Goal: Task Accomplishment & Management: Manage account settings

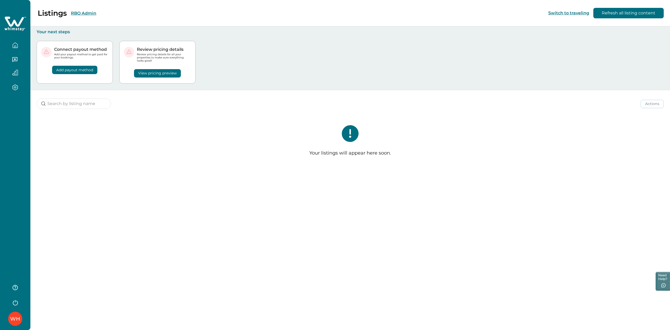
click at [78, 13] on button "RBO Admin" at bounding box center [83, 13] width 25 height 5
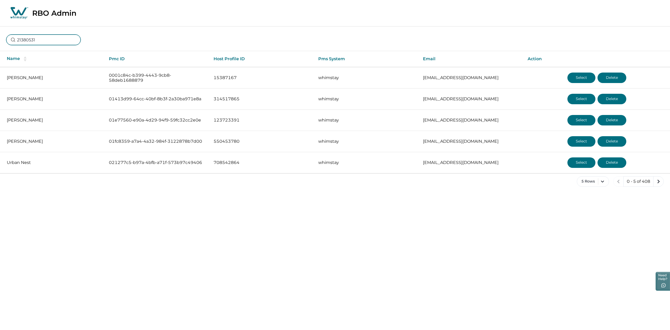
click at [32, 42] on input "21380531" at bounding box center [43, 40] width 74 height 10
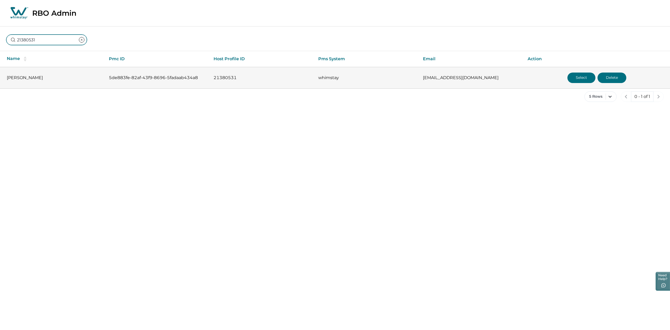
type input "21380531"
click at [578, 75] on button "Select" at bounding box center [581, 77] width 28 height 10
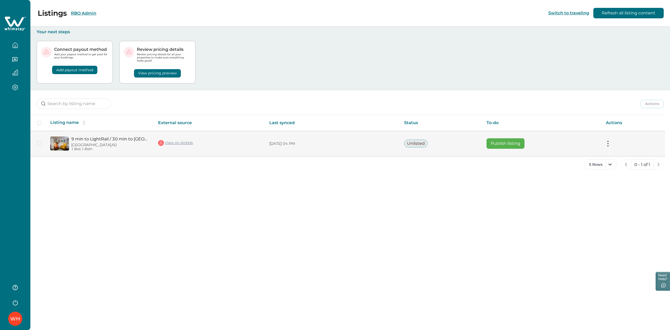
click at [497, 141] on button "Publish listing" at bounding box center [505, 143] width 38 height 10
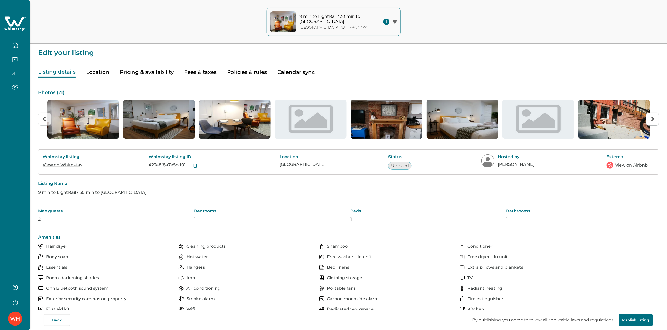
click at [191, 69] on button "Fees & taxes" at bounding box center [200, 72] width 32 height 11
type input "20"
type input "0"
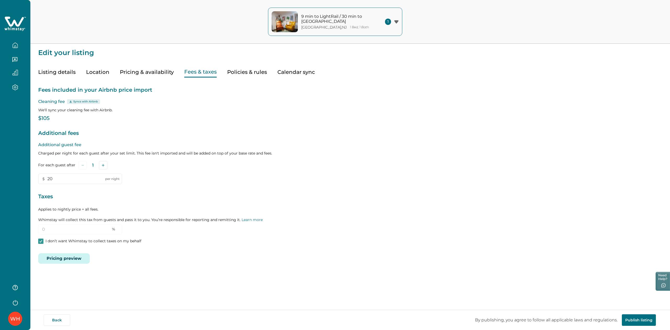
click at [151, 78] on div "Fees included in your Airbnb price import Cleaning fee Syncs with Airbnb We'll …" at bounding box center [349, 170] width 623 height 186
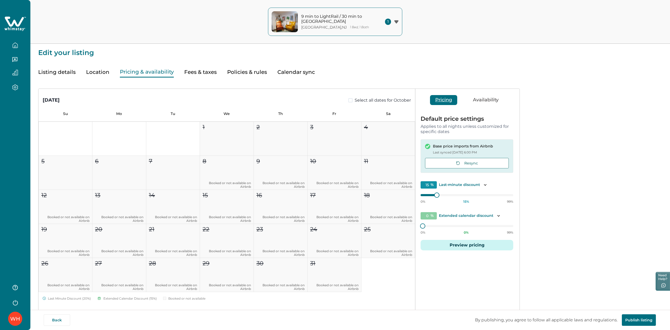
click at [138, 72] on button "Pricing & availability" at bounding box center [147, 72] width 54 height 11
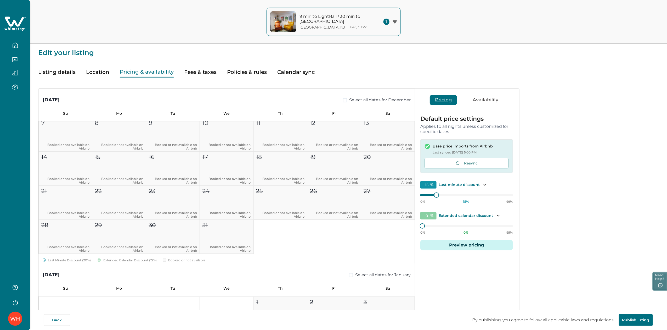
scroll to position [498, 0]
click at [466, 162] on button "Resync" at bounding box center [467, 163] width 84 height 10
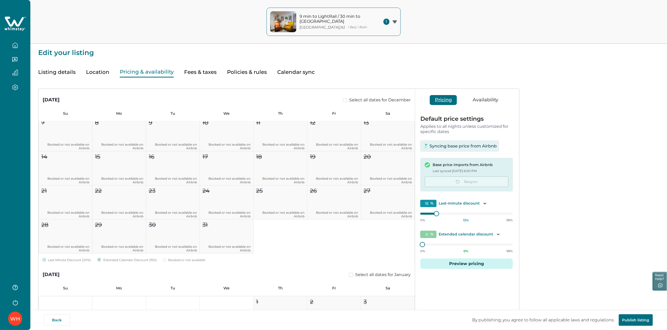
type input "1"
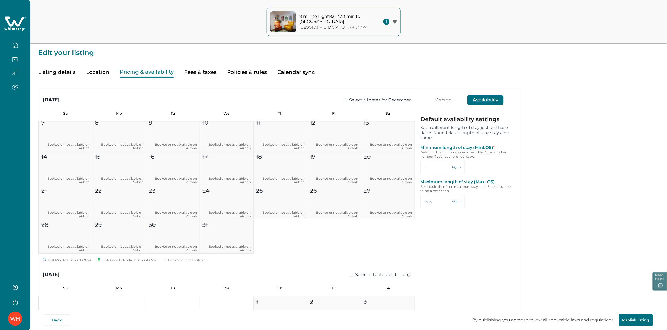
click at [485, 97] on button "Availability" at bounding box center [485, 100] width 36 height 10
click at [202, 73] on button "Fees & taxes" at bounding box center [200, 72] width 32 height 11
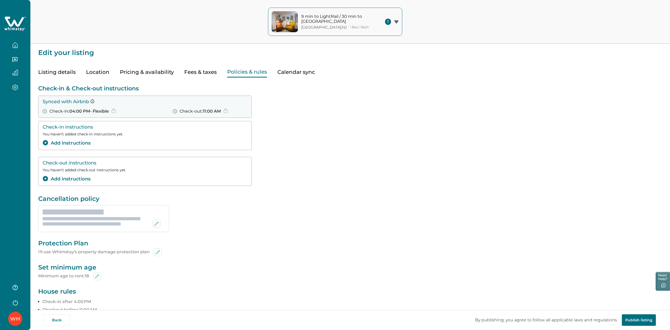
click at [251, 72] on button "Policies & rules" at bounding box center [247, 72] width 40 height 11
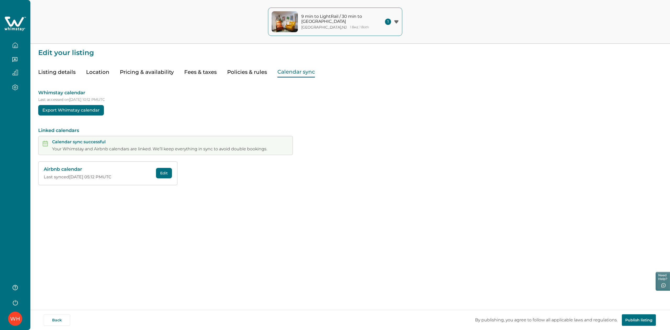
click at [278, 71] on button "Calendar sync" at bounding box center [295, 72] width 37 height 11
click at [165, 169] on button "Edit" at bounding box center [164, 173] width 16 height 10
click at [150, 208] on input "https://www.airbnb.com/calendar/ical/1432889517000132181.ics?s=83fed323c642a324…" at bounding box center [108, 207] width 128 height 14
click at [165, 235] on button "Save" at bounding box center [163, 233] width 17 height 10
click at [125, 191] on input "airbnbCalender" at bounding box center [108, 188] width 128 height 14
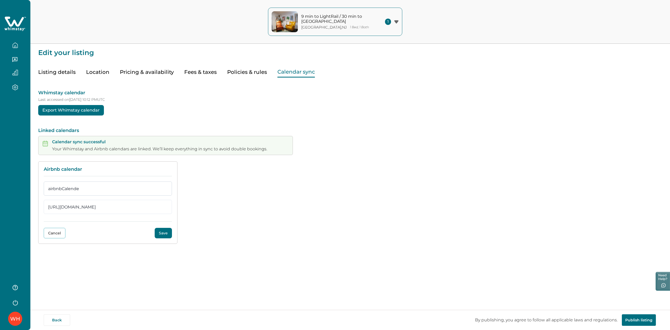
type input "airbnbCalender"
click at [166, 232] on button "Save" at bounding box center [163, 233] width 17 height 10
click at [123, 189] on input "airbnbCalender" at bounding box center [108, 188] width 128 height 14
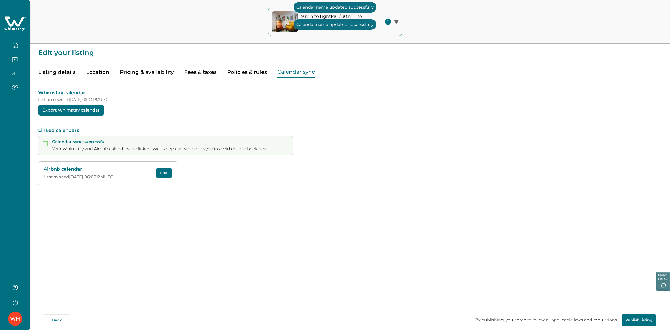
click at [458, 166] on div "Airbnb calendar Last synced 10/08/2025 at 06:03 PM UTC Edit" at bounding box center [349, 173] width 623 height 24
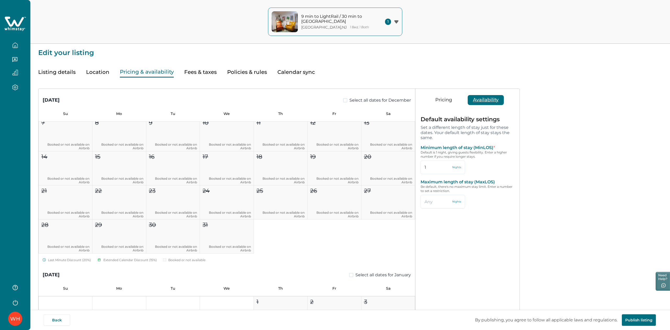
click at [144, 77] on button "Pricing & availability" at bounding box center [147, 72] width 54 height 11
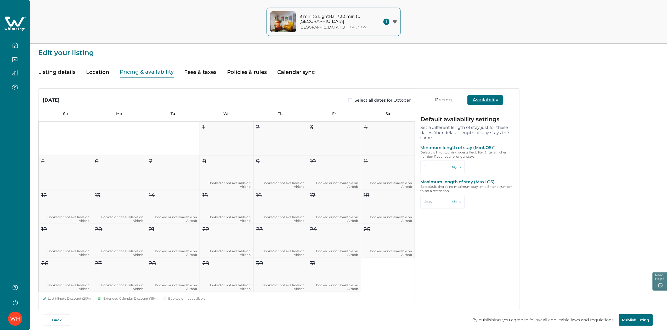
click at [95, 72] on button "Location" at bounding box center [97, 72] width 23 height 11
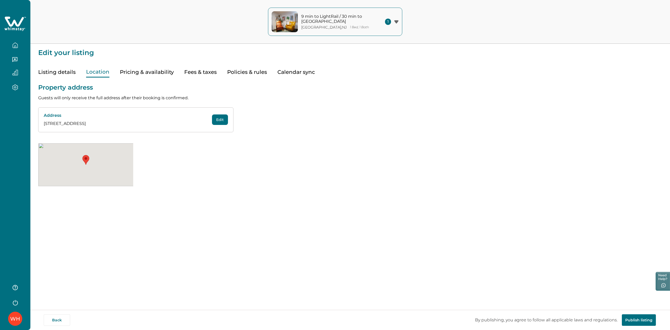
click at [139, 72] on button "Pricing & availability" at bounding box center [147, 72] width 54 height 11
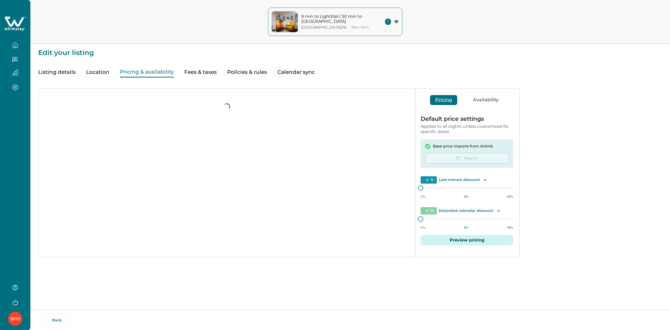
type input "15"
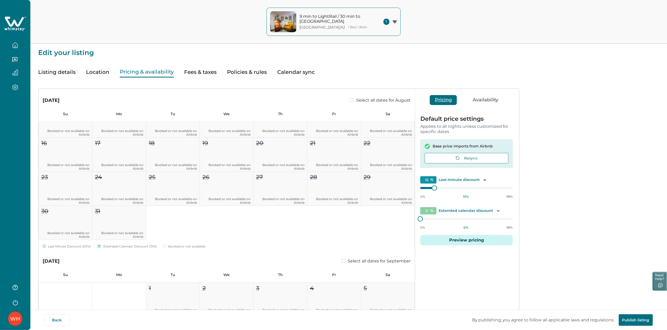
scroll to position [2328, 0]
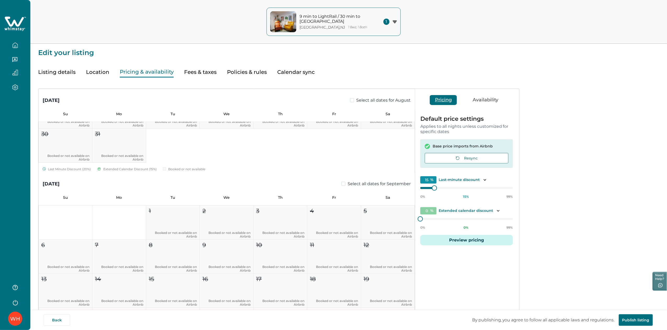
click at [300, 67] on button "Calendar sync" at bounding box center [295, 72] width 37 height 11
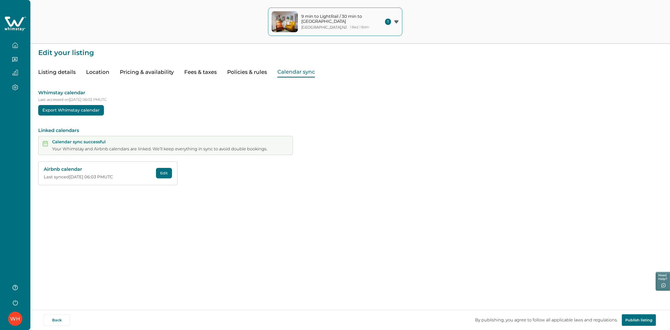
click at [160, 173] on button "Edit" at bounding box center [164, 173] width 16 height 10
click at [118, 209] on input "[URL][DOMAIN_NAME]" at bounding box center [108, 207] width 128 height 14
click at [198, 71] on button "Fees & taxes" at bounding box center [200, 72] width 32 height 11
type input "20"
type input "0"
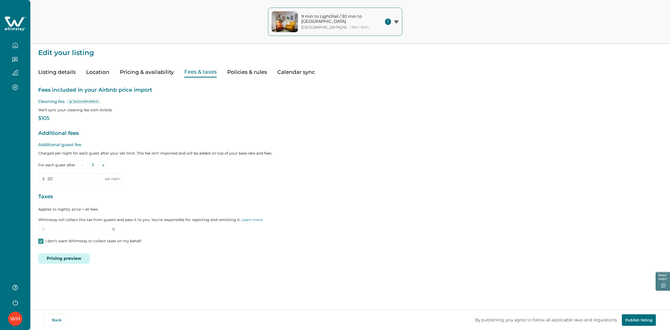
click at [155, 66] on div "Listing details Location Pricing & availability Fees & taxes Policies & rules C…" at bounding box center [349, 66] width 623 height 21
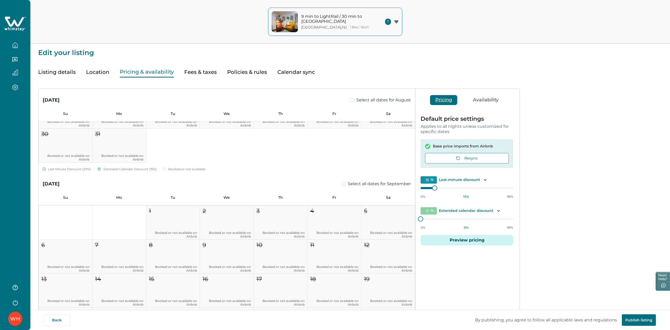
click at [152, 71] on button "Pricing & availability" at bounding box center [147, 72] width 54 height 11
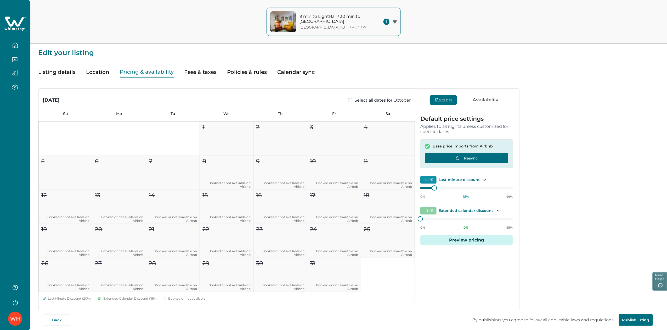
click at [466, 157] on button "Resync" at bounding box center [467, 158] width 84 height 10
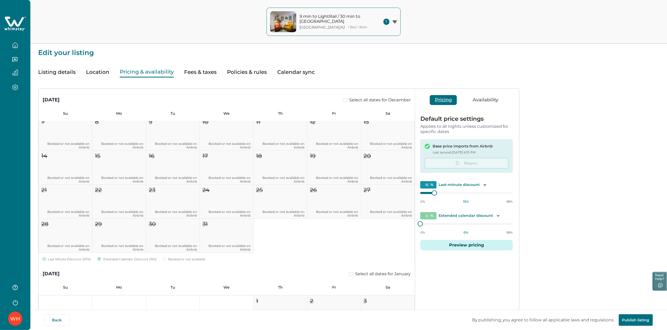
scroll to position [513, 0]
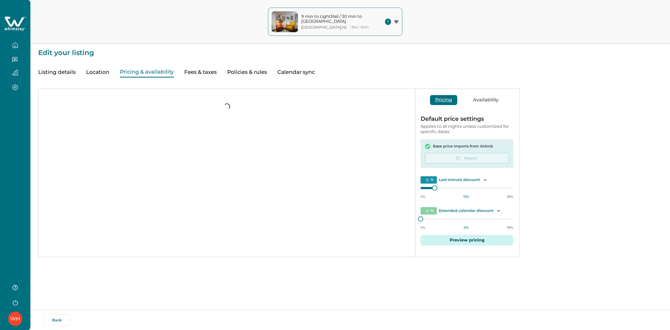
type input "15"
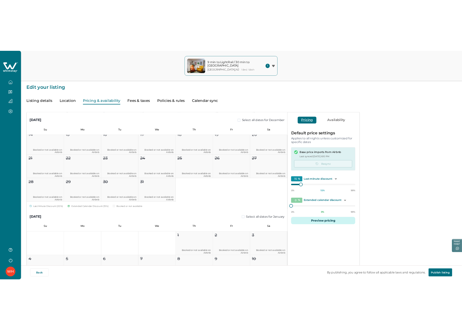
scroll to position [537, 0]
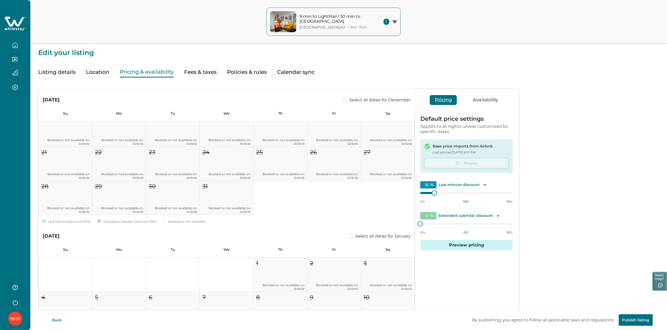
click at [70, 71] on button "Listing details" at bounding box center [56, 72] width 37 height 11
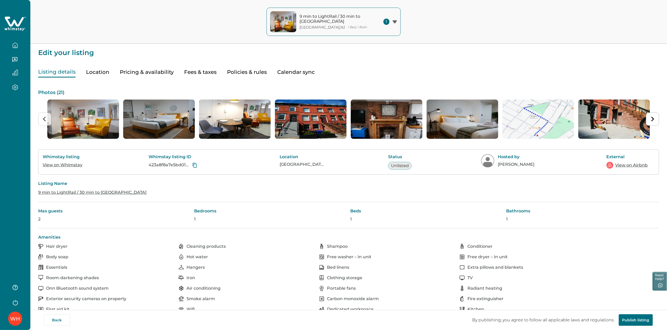
click at [196, 165] on icon at bounding box center [194, 164] width 5 height 5
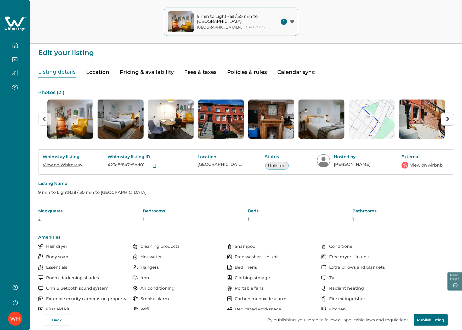
click at [99, 71] on button "Location" at bounding box center [97, 72] width 23 height 11
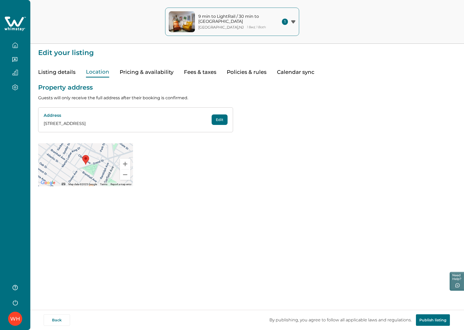
click at [237, 72] on button "Policies & rules" at bounding box center [247, 72] width 40 height 11
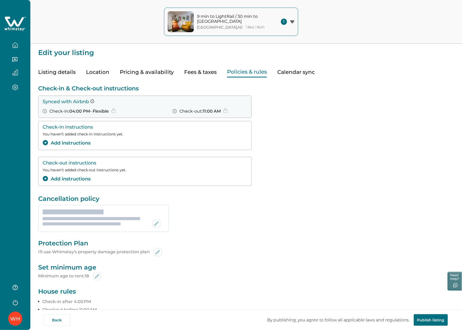
click at [197, 71] on button "Fees & taxes" at bounding box center [200, 72] width 32 height 11
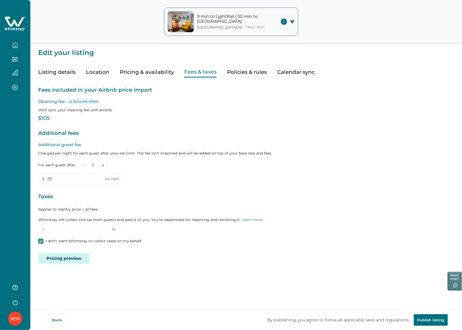
type input "20"
type input "0"
click at [295, 77] on button "Calendar sync" at bounding box center [295, 72] width 37 height 11
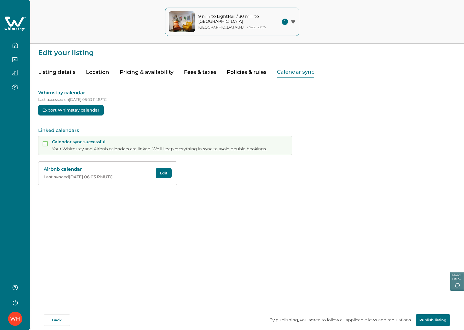
click at [160, 171] on button "Edit" at bounding box center [164, 173] width 16 height 10
click at [84, 190] on input "airbnbCalender" at bounding box center [108, 188] width 128 height 14
type input "airbnbCalender"
click at [164, 232] on button "Save" at bounding box center [163, 233] width 17 height 10
click at [130, 69] on button "Pricing & availability" at bounding box center [147, 72] width 54 height 11
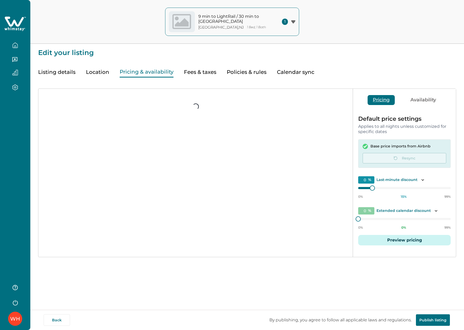
type input "15"
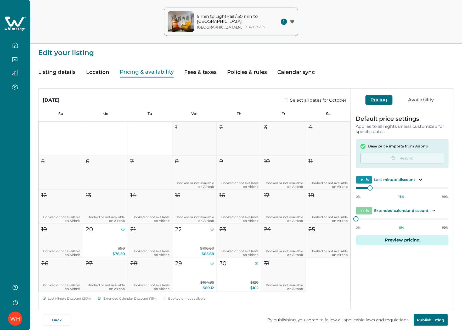
scroll to position [30, 0]
